Goal: Information Seeking & Learning: Learn about a topic

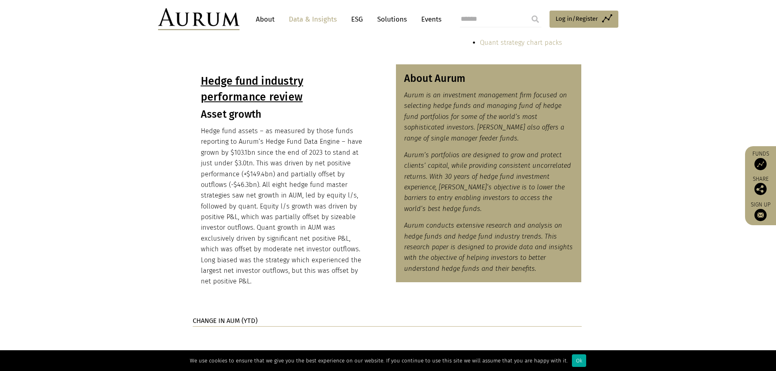
scroll to position [692, 0]
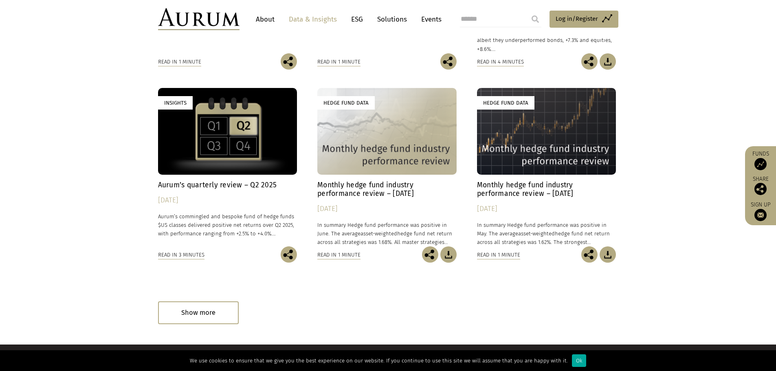
scroll to position [407, 0]
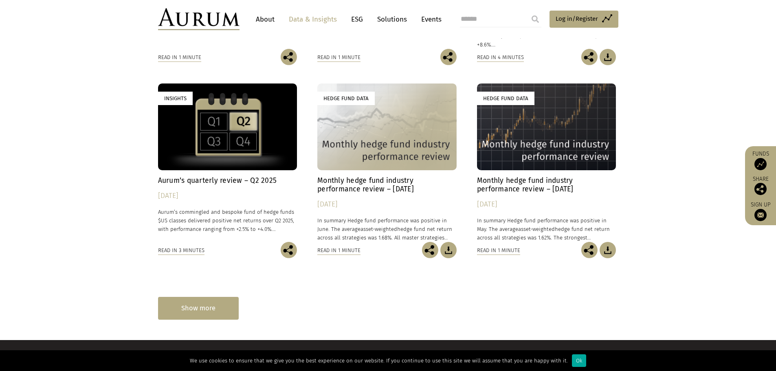
click at [201, 311] on div "Show more" at bounding box center [198, 308] width 81 height 22
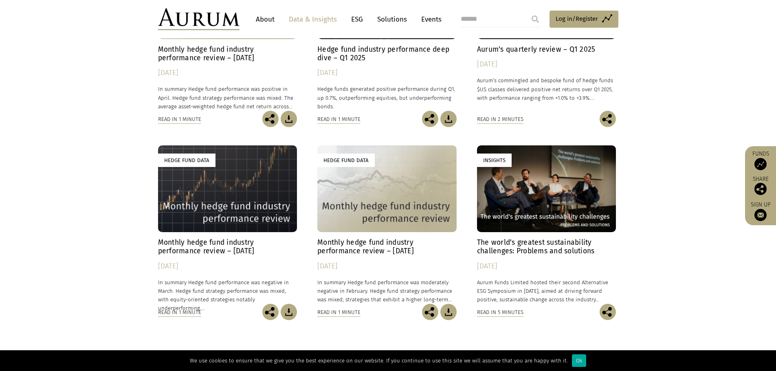
scroll to position [769, 0]
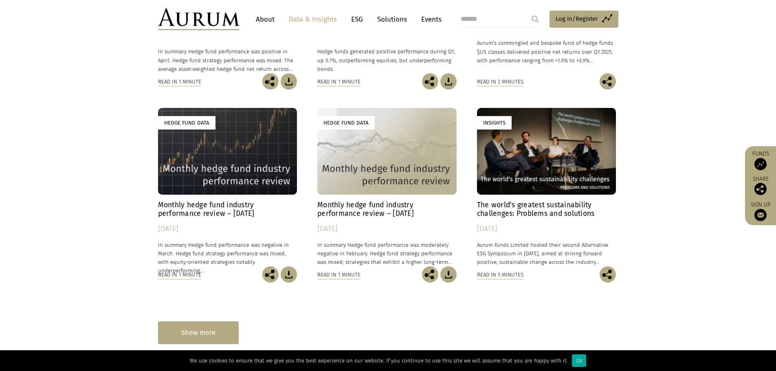
click at [214, 324] on div "Show more" at bounding box center [198, 332] width 81 height 22
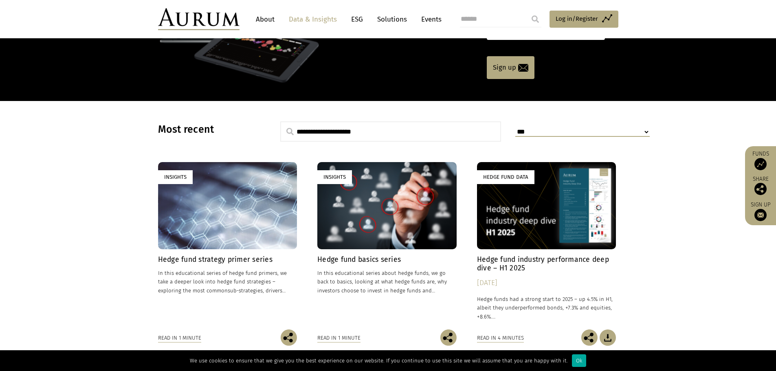
scroll to position [6, 0]
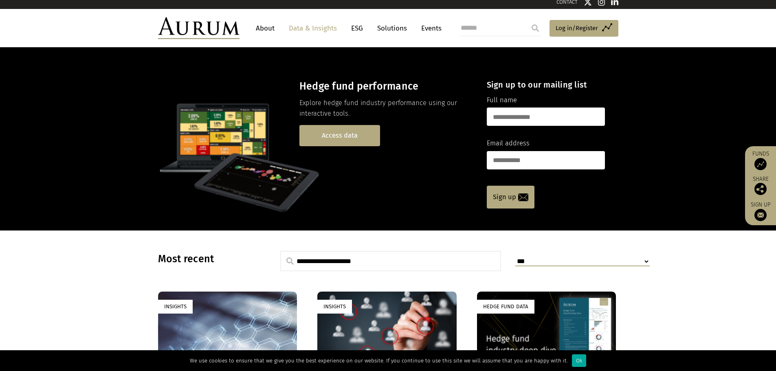
click at [338, 140] on link "Access data" at bounding box center [339, 135] width 81 height 21
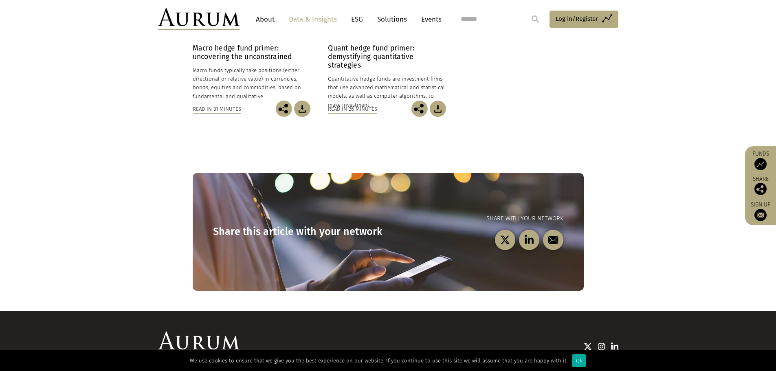
scroll to position [515, 0]
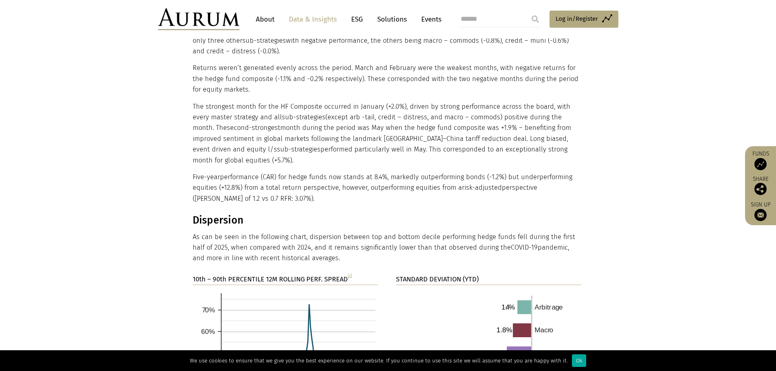
scroll to position [1231, 0]
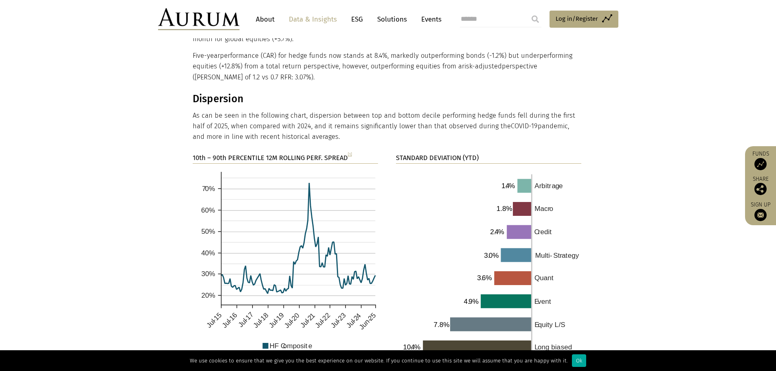
click at [636, 208] on section "10th – 90th PERCENTILE 12M ROLLING PERF. SPREAD [1] STANDARD DEVIATION (YTD)" at bounding box center [388, 270] width 776 height 234
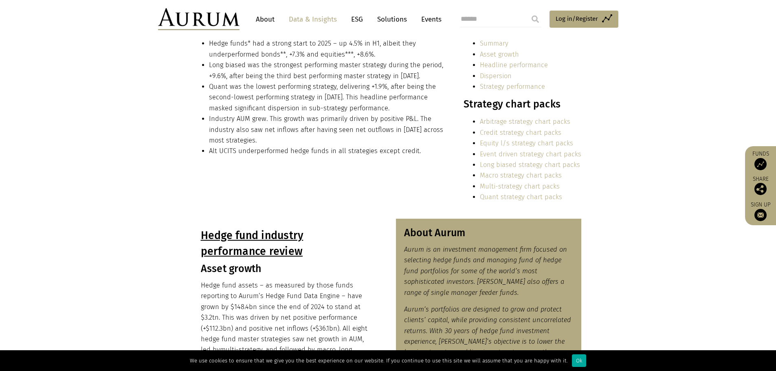
scroll to position [0, 0]
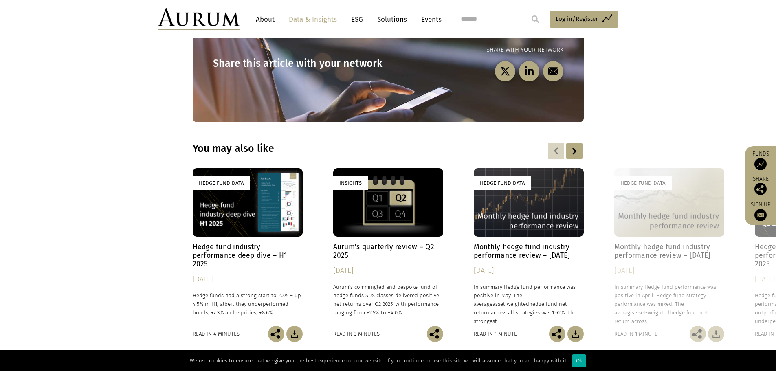
scroll to position [1181, 0]
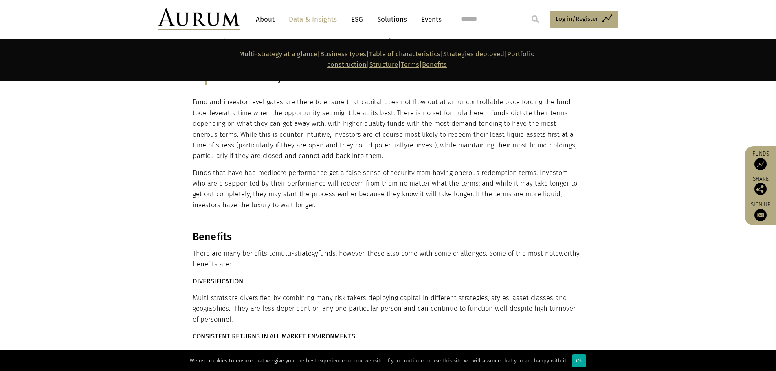
scroll to position [5458, 0]
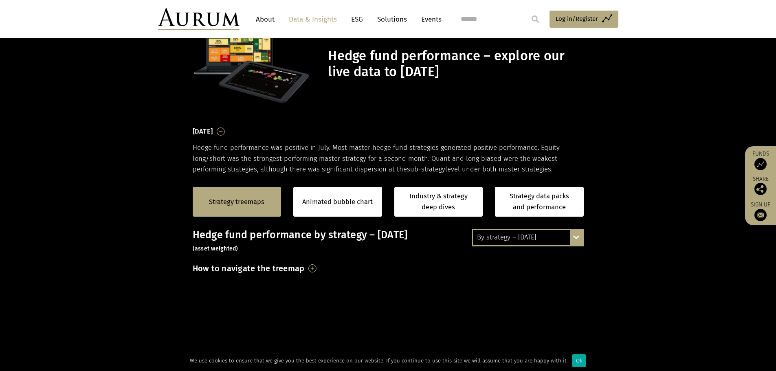
scroll to position [81, 0]
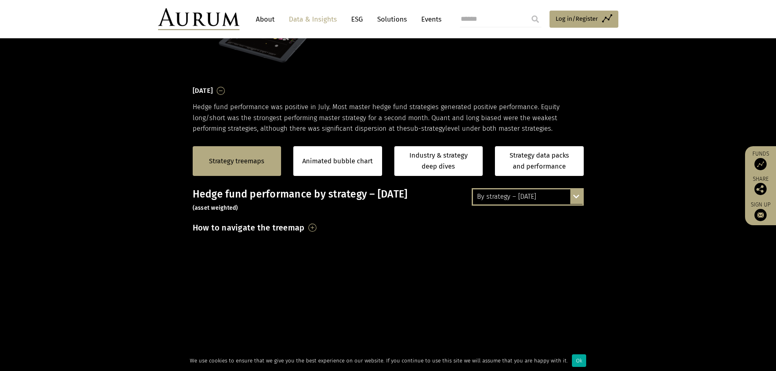
click at [519, 191] on div "By strategy – [DATE]" at bounding box center [528, 196] width 110 height 15
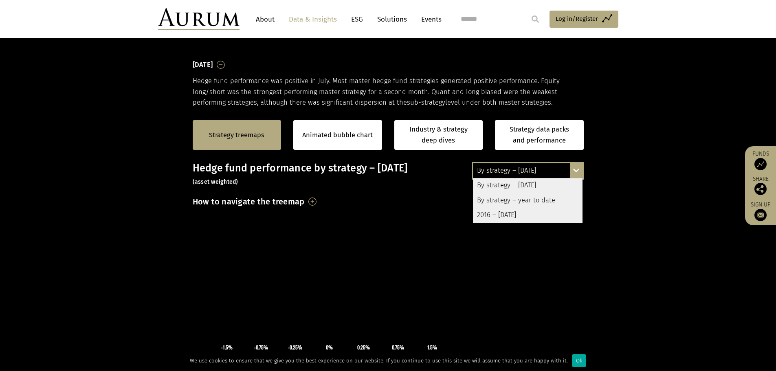
scroll to position [122, 0]
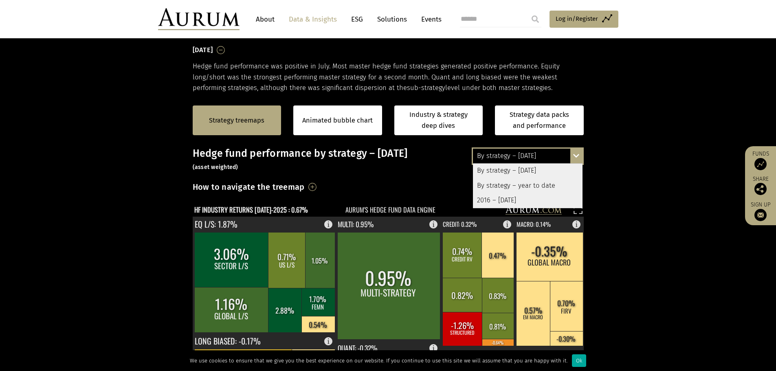
click at [508, 198] on div "2016 – July 2025" at bounding box center [528, 200] width 110 height 15
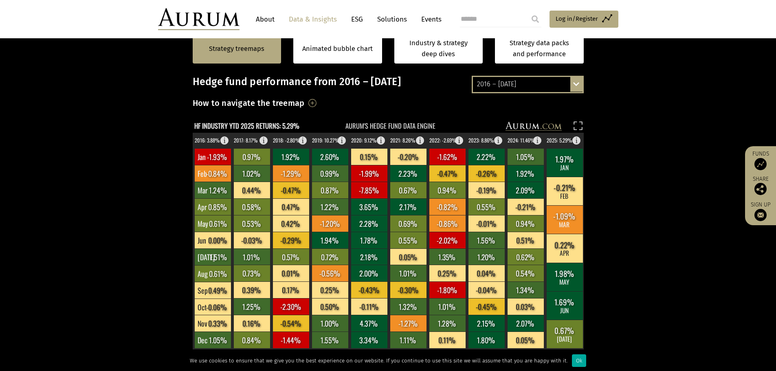
scroll to position [163, 0]
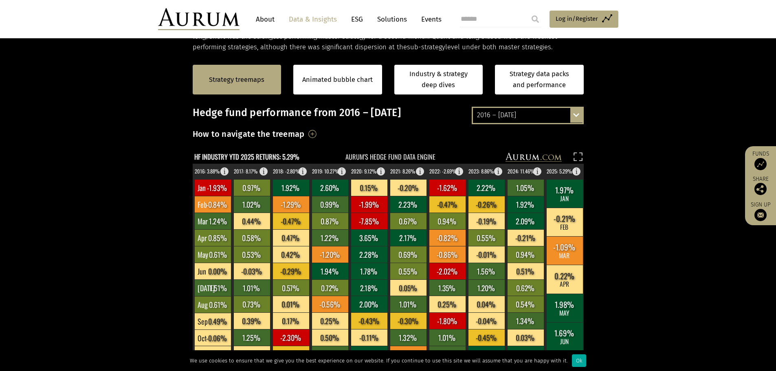
click at [558, 107] on div "2016 – July 2025 By strategy – July 2025 By strategy – year to date 2016 – July…" at bounding box center [528, 115] width 112 height 17
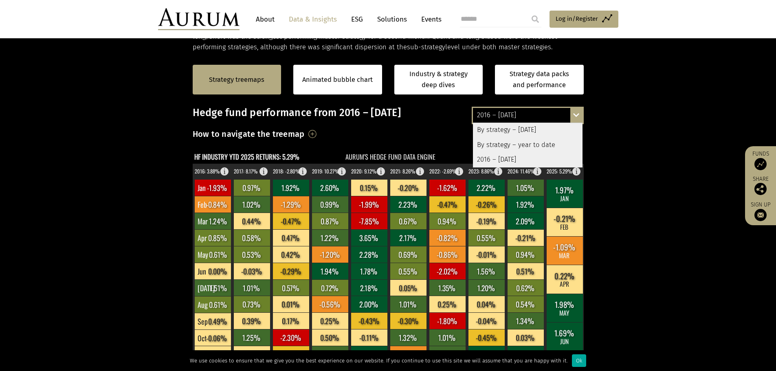
click at [616, 122] on section "Strategy treemaps Animated bubble chart Industry & strategy deep dives Strategy…" at bounding box center [388, 307] width 776 height 509
click at [626, 159] on section "Strategy treemaps Animated bubble chart Industry & strategy deep dives Strategy…" at bounding box center [388, 307] width 776 height 509
click at [628, 190] on section "Strategy treemaps Animated bubble chart Industry & strategy deep dives Strategy…" at bounding box center [388, 307] width 776 height 509
click at [644, 137] on section "Strategy treemaps Animated bubble chart Industry & strategy deep dives Strategy…" at bounding box center [388, 307] width 776 height 509
click at [652, 108] on section "Strategy treemaps Animated bubble chart Industry & strategy deep dives Strategy…" at bounding box center [388, 307] width 776 height 509
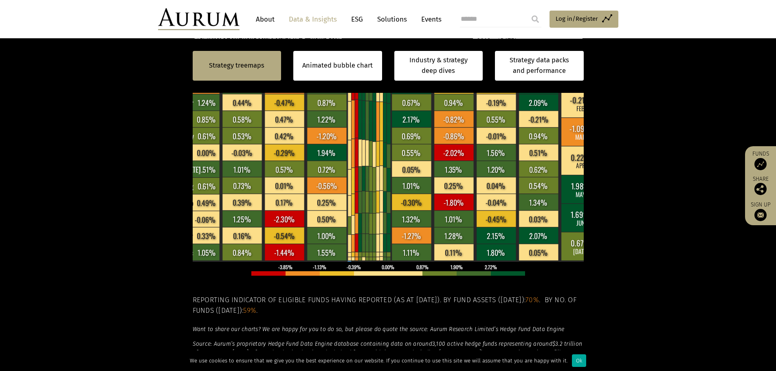
scroll to position [204, 0]
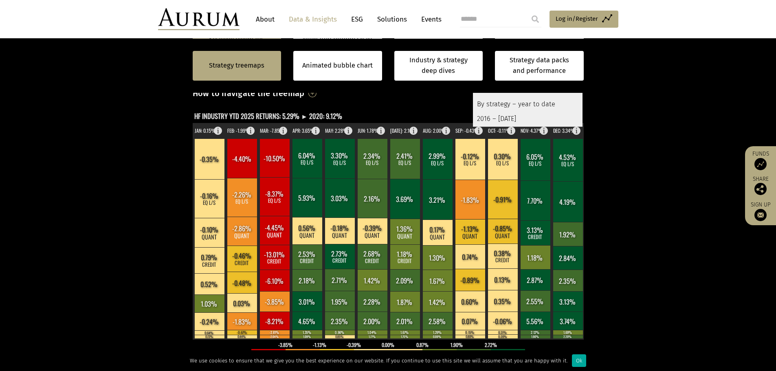
click at [631, 110] on section "Strategy treemaps Animated bubble chart Industry & strategy deep dives Strategy…" at bounding box center [388, 266] width 776 height 509
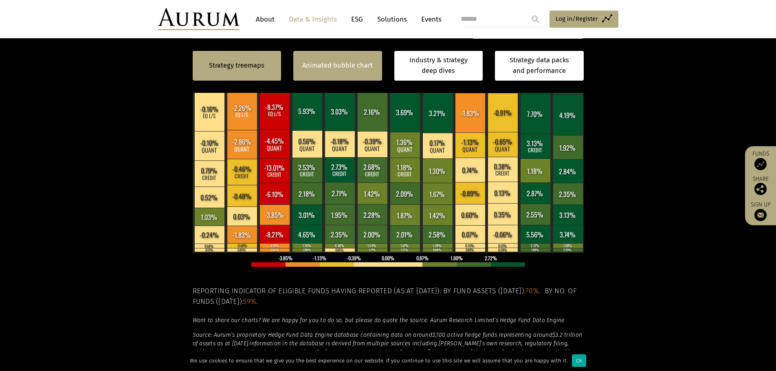
scroll to position [285, 0]
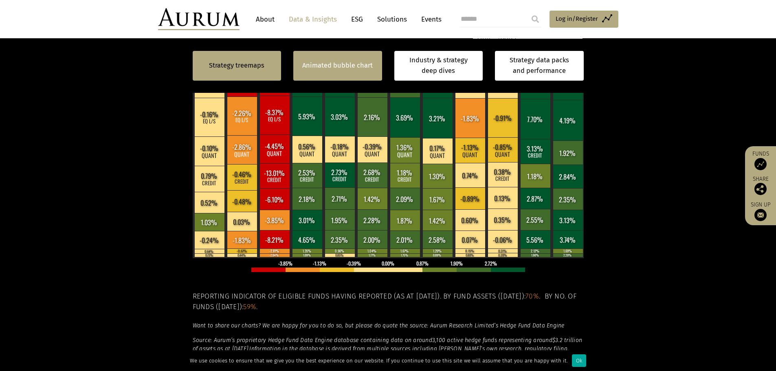
click at [354, 57] on div "Animated bubble chart" at bounding box center [337, 66] width 89 height 30
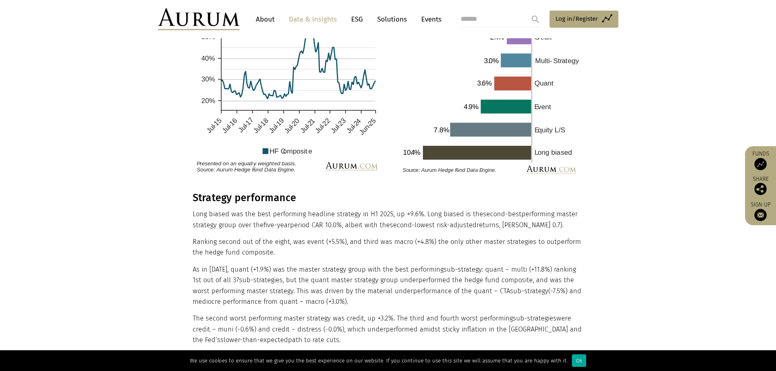
scroll to position [135, 0]
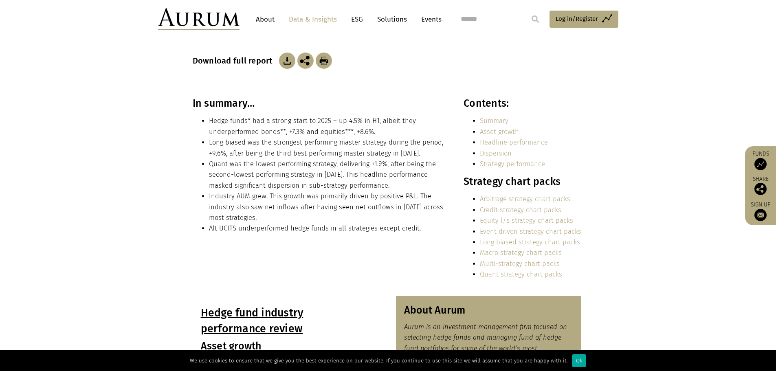
click at [494, 152] on link "Dispersion" at bounding box center [496, 153] width 32 height 8
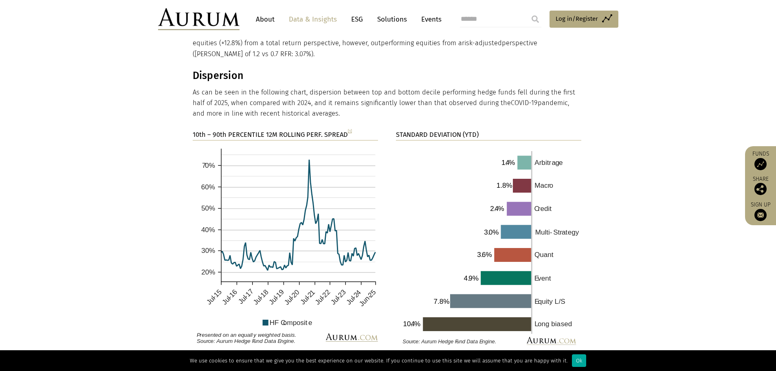
scroll to position [1264, 0]
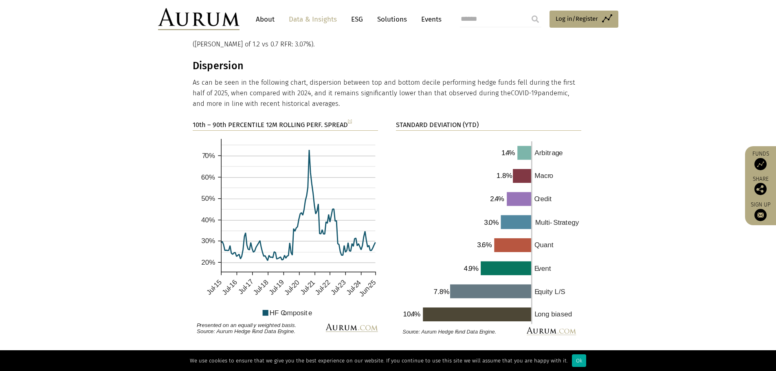
click at [653, 214] on section "10th – 90th PERCENTILE 12M ROLLING PERF. SPREAD [1] STANDARD DEVIATION (YTD)" at bounding box center [388, 237] width 776 height 234
click at [625, 184] on section "10th – 90th PERCENTILE 12M ROLLING PERF. SPREAD [1] STANDARD DEVIATION (YTD)" at bounding box center [388, 237] width 776 height 234
click at [620, 180] on section "10th – 90th PERCENTILE 12M ROLLING PERF. SPREAD [1] STANDARD DEVIATION (YTD)" at bounding box center [388, 237] width 776 height 234
click at [620, 173] on section "10th – 90th PERCENTILE 12M ROLLING PERF. SPREAD [1] STANDARD DEVIATION (YTD)" at bounding box center [388, 237] width 776 height 234
click at [618, 165] on section "10th – 90th PERCENTILE 12M ROLLING PERF. SPREAD [1] STANDARD DEVIATION (YTD)" at bounding box center [388, 237] width 776 height 234
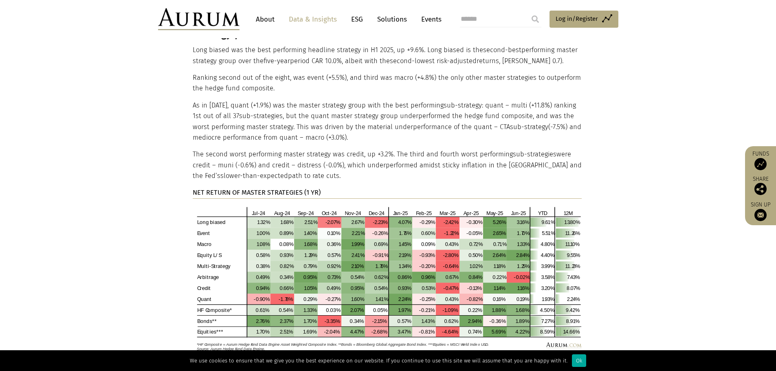
scroll to position [1630, 0]
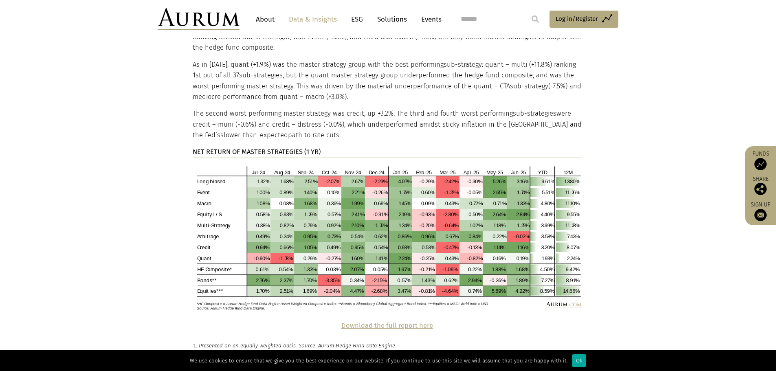
click at [598, 228] on section "Strategy performance Long biased was the best performing headline strategy in H…" at bounding box center [388, 154] width 776 height 334
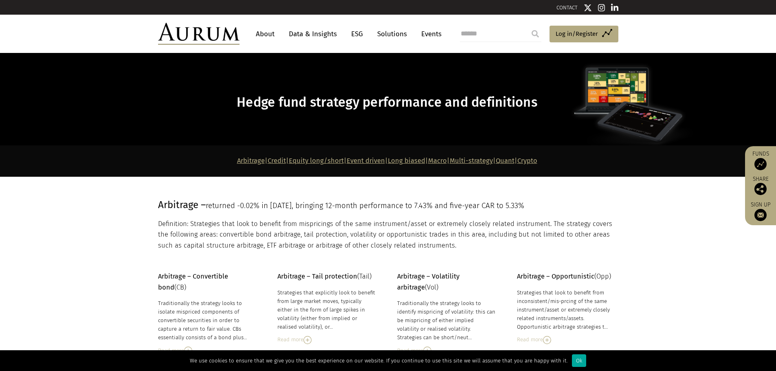
click at [309, 232] on p "Definition: Strategies that look to benefit from mispricings of the same instru…" at bounding box center [387, 235] width 458 height 32
click at [364, 232] on p "Definition: Strategies that look to benefit from mispricings of the same instru…" at bounding box center [387, 235] width 458 height 32
click at [302, 159] on link "Equity long/short" at bounding box center [316, 161] width 55 height 8
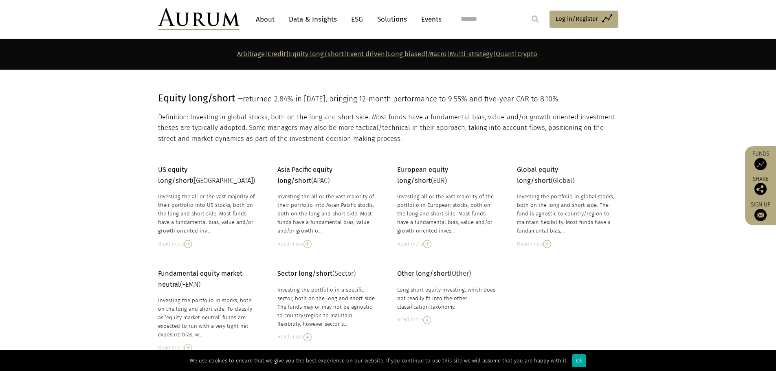
scroll to position [1214, 0]
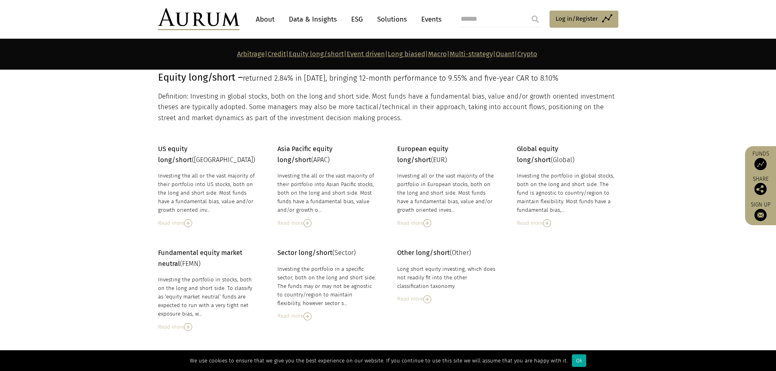
click at [187, 219] on img at bounding box center [188, 223] width 8 height 8
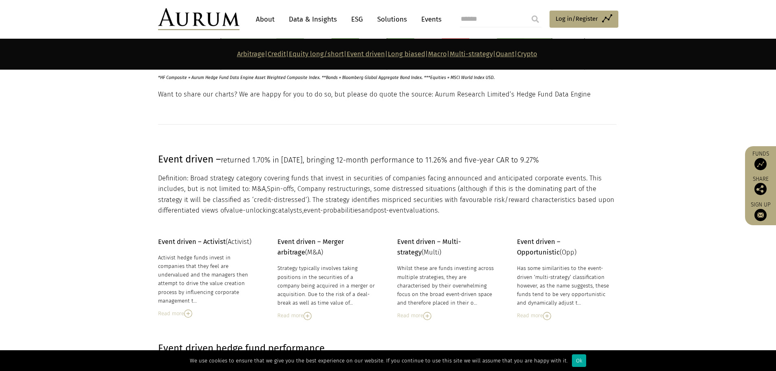
scroll to position [1792, 0]
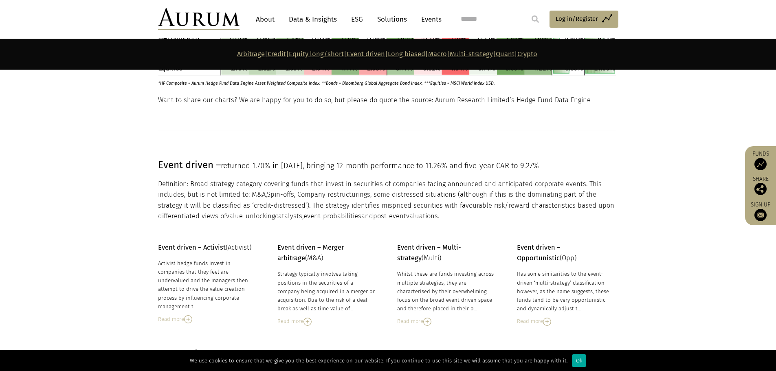
click at [428, 185] on p "Definition: Broad strategy category covering funds that invest in securities of…" at bounding box center [387, 200] width 458 height 43
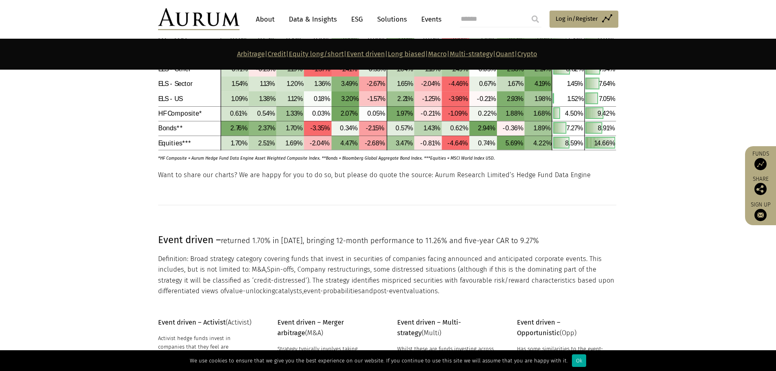
scroll to position [1711, 0]
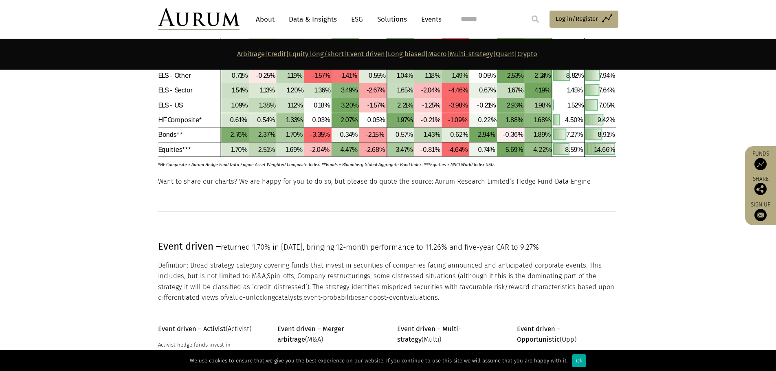
click at [352, 279] on p "Definition: Broad strategy category covering funds that invest in securities of…" at bounding box center [387, 281] width 458 height 43
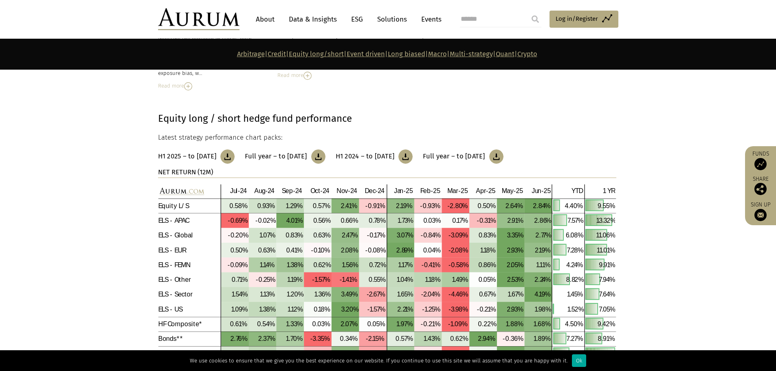
scroll to position [1507, 0]
click at [250, 132] on p "Latest strategy performance chart packs:" at bounding box center [387, 137] width 458 height 11
click at [464, 132] on p "Latest strategy performance chart packs:" at bounding box center [387, 137] width 458 height 11
